Goal: Task Accomplishment & Management: Manage account settings

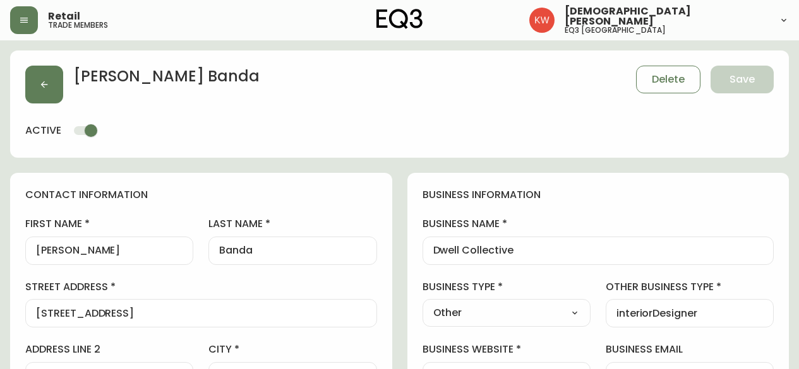
select select "AB"
select select "CA"
select select "CA_EN"
select select "Other"
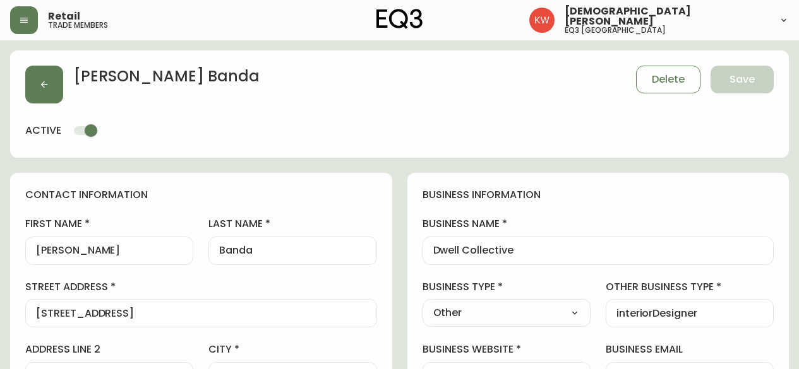
select select "cjw10z96m00006gs08l3o91tv"
select select "false"
click at [38, 81] on button "button" at bounding box center [44, 85] width 38 height 38
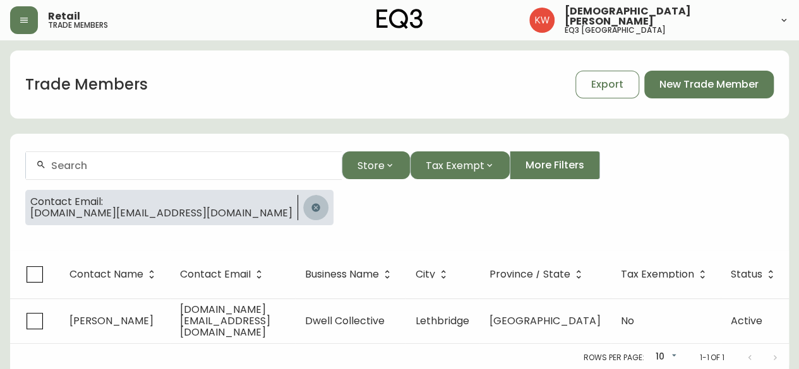
click at [311, 205] on icon "button" at bounding box center [316, 208] width 10 height 10
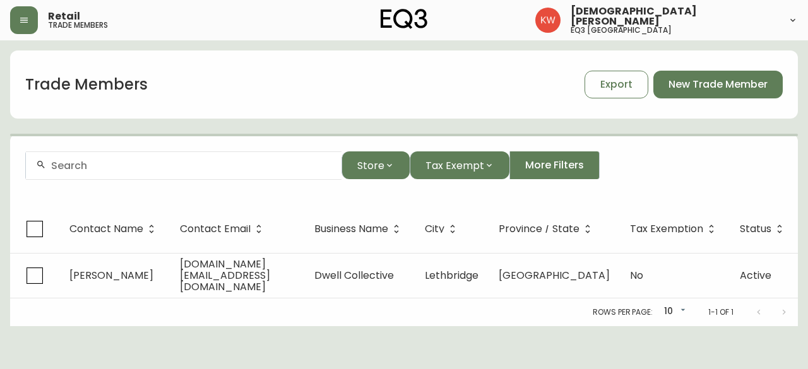
click at [196, 172] on div at bounding box center [184, 166] width 316 height 28
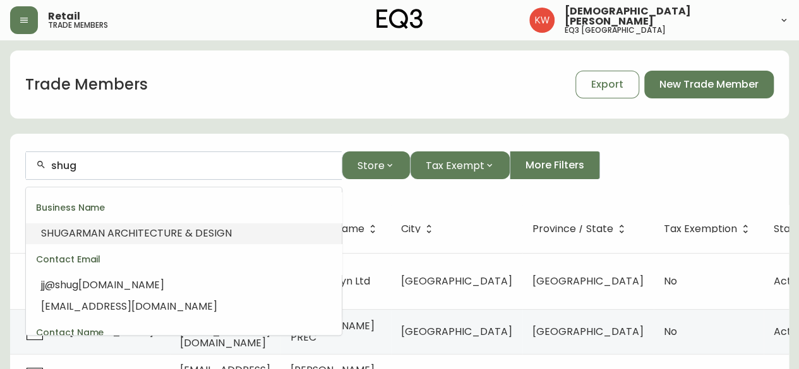
click at [194, 229] on span "ARMAN ARCHITECTURE & DESIGN" at bounding box center [150, 233] width 163 height 15
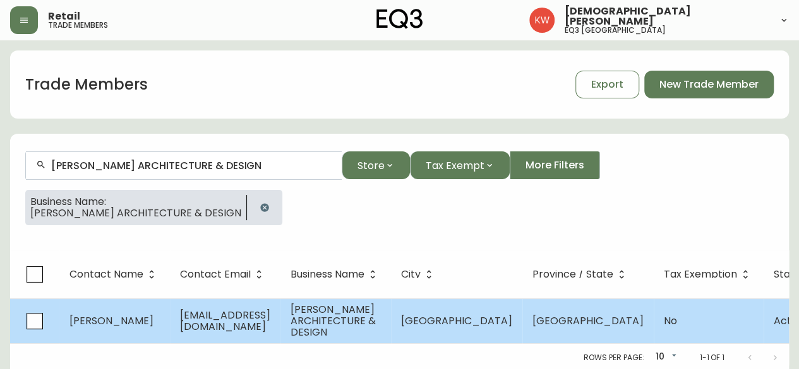
type input "[PERSON_NAME] ARCHITECTURE & DESIGN"
click at [270, 325] on span "[EMAIL_ADDRESS][DOMAIN_NAME]" at bounding box center [225, 321] width 90 height 26
select select "AB"
select select "CA"
select select "CA_EN"
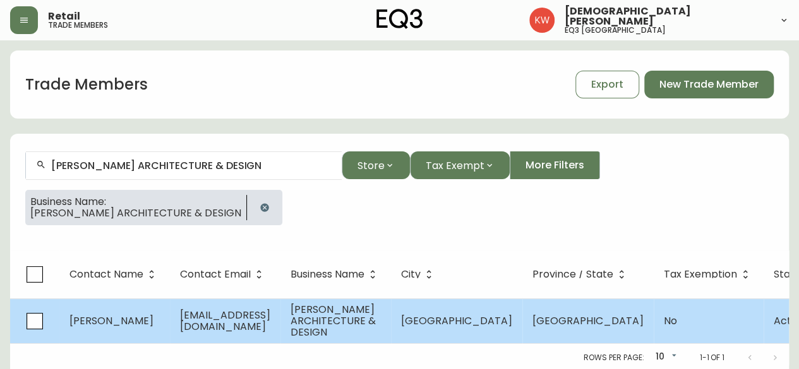
select select "Other"
select select "false"
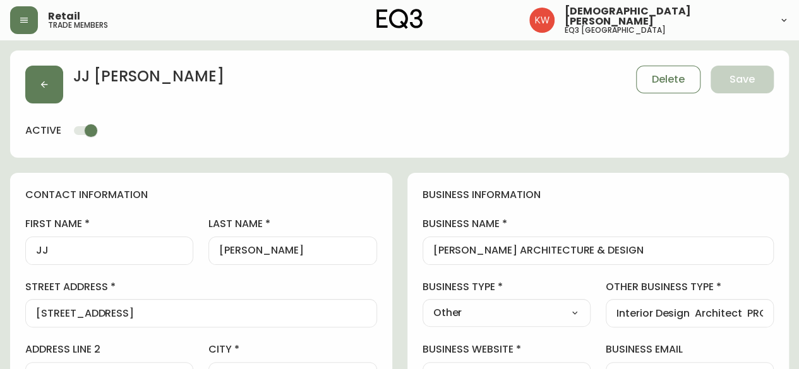
type input "EQ3 [GEOGRAPHIC_DATA]"
select select "cjw10z96m00006gs08l3o91tv"
drag, startPoint x: 95, startPoint y: 252, endPoint x: 8, endPoint y: 252, distance: 87.1
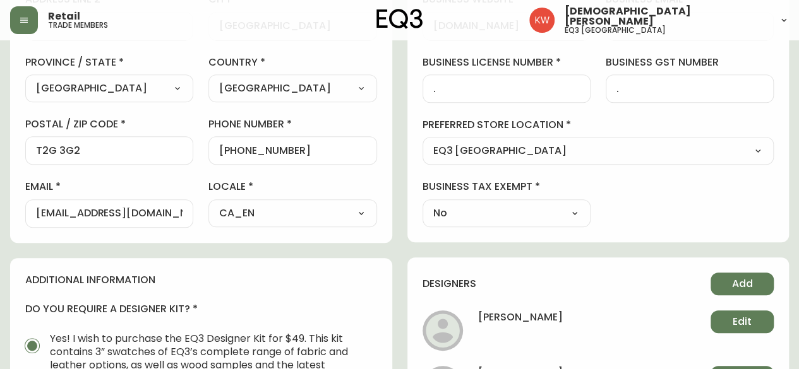
scroll to position [379, 0]
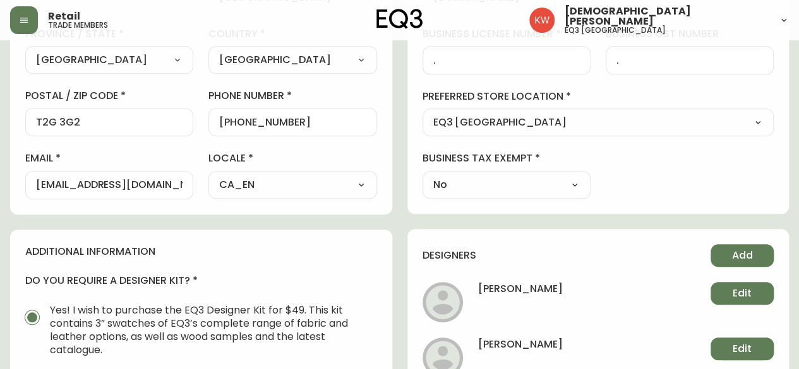
type input "[PERSON_NAME]"
drag, startPoint x: 42, startPoint y: 182, endPoint x: 21, endPoint y: 184, distance: 20.2
click at [21, 184] on div "contact information first name [PERSON_NAME] last name [PERSON_NAME][GEOGRAPHIC…" at bounding box center [201, 4] width 382 height 420
type input "[EMAIL_ADDRESS][DOMAIN_NAME]"
click at [71, 206] on div "contact information first name [PERSON_NAME] last name [PERSON_NAME][GEOGRAPHIC…" at bounding box center [201, 4] width 382 height 420
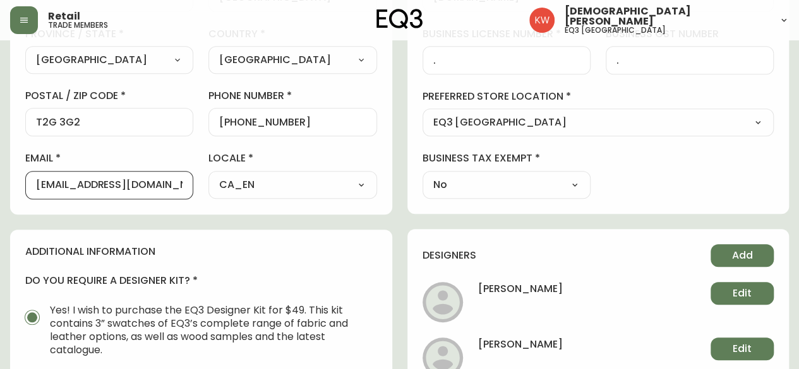
scroll to position [0, 27]
drag, startPoint x: 37, startPoint y: 182, endPoint x: 200, endPoint y: 192, distance: 163.2
click at [200, 192] on div "first name [PERSON_NAME] last name [PERSON_NAME][GEOGRAPHIC_DATA] address [STRE…" at bounding box center [201, 18] width 352 height 360
